Goal: Navigation & Orientation: Find specific page/section

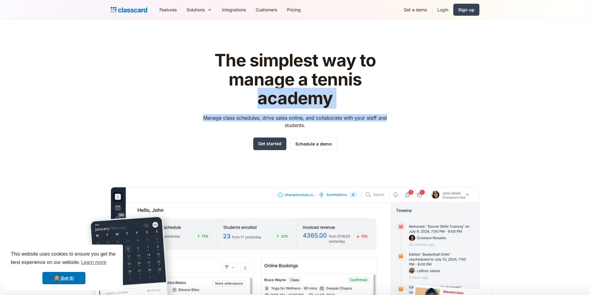
drag, startPoint x: 414, startPoint y: 108, endPoint x: 437, endPoint y: 132, distance: 33.5
click at [438, 118] on div "The simplest way to manage a tennis academy Manage class schedules, drive sales…" at bounding box center [295, 195] width 369 height 308
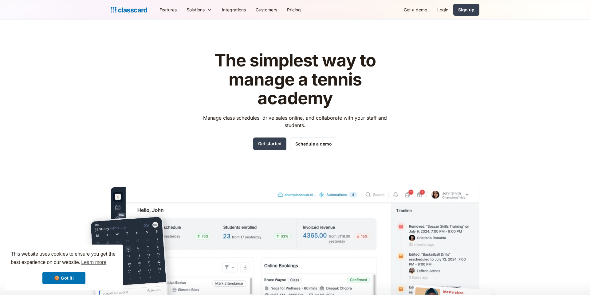
click at [432, 142] on div "The simplest way to manage a tennis academy Manage class schedules, drive sales…" at bounding box center [295, 195] width 369 height 308
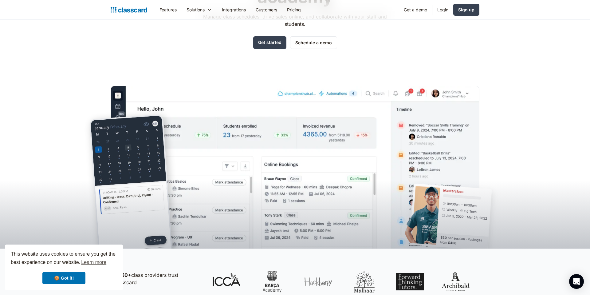
scroll to position [19, 0]
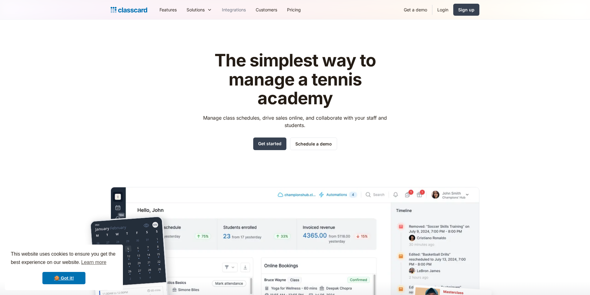
click at [238, 9] on link "Integrations" at bounding box center [234, 10] width 34 height 14
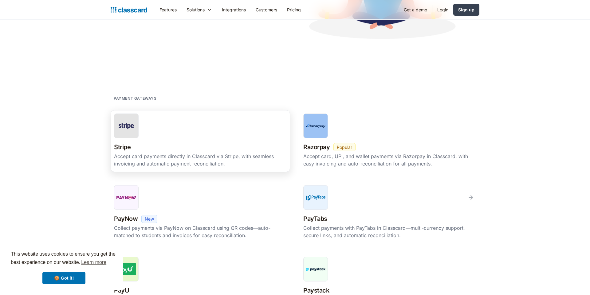
scroll to position [156, 0]
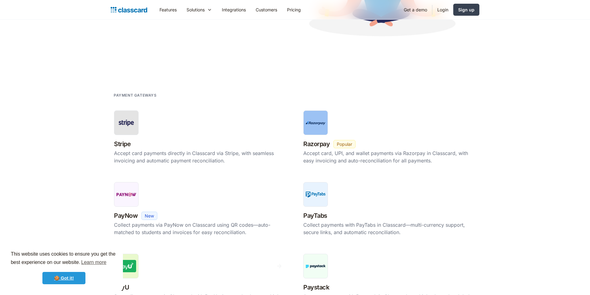
click at [68, 276] on link "🍪 Got it!" at bounding box center [63, 278] width 43 height 12
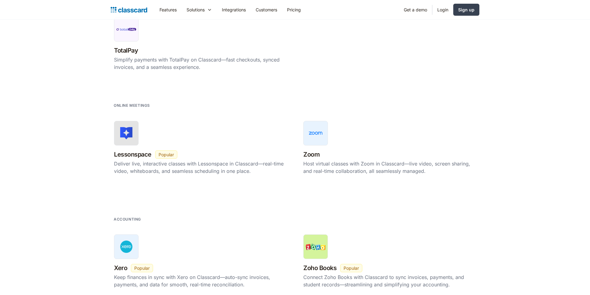
scroll to position [797, 0]
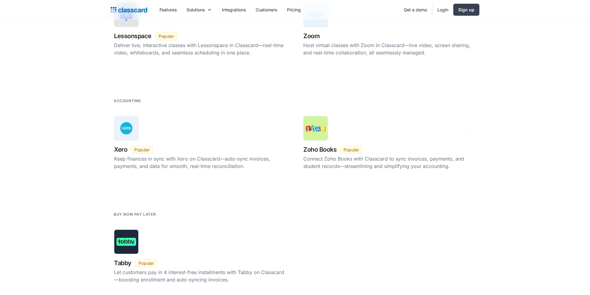
drag, startPoint x: 300, startPoint y: 159, endPoint x: 476, endPoint y: 247, distance: 196.9
click at [476, 247] on body "This website uses cookies to ensure you get the best experience on our website.…" at bounding box center [295, 91] width 590 height 1776
click at [476, 247] on div "Tabby New Beta Popular Let customers pay in 4 interest-free installments with T…" at bounding box center [295, 262] width 369 height 72
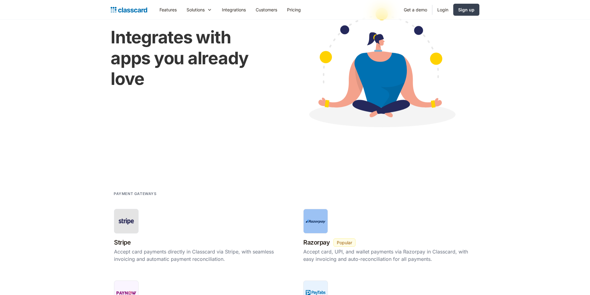
scroll to position [0, 0]
